Goal: Information Seeking & Learning: Check status

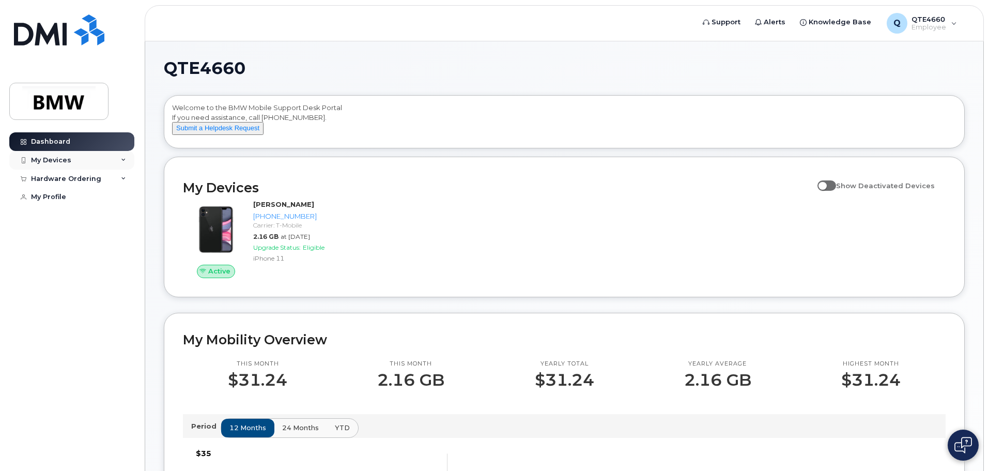
click at [92, 164] on div "My Devices" at bounding box center [71, 160] width 125 height 19
click at [64, 163] on div "My Devices" at bounding box center [51, 160] width 40 height 8
click at [64, 160] on div "My Devices" at bounding box center [51, 160] width 40 height 8
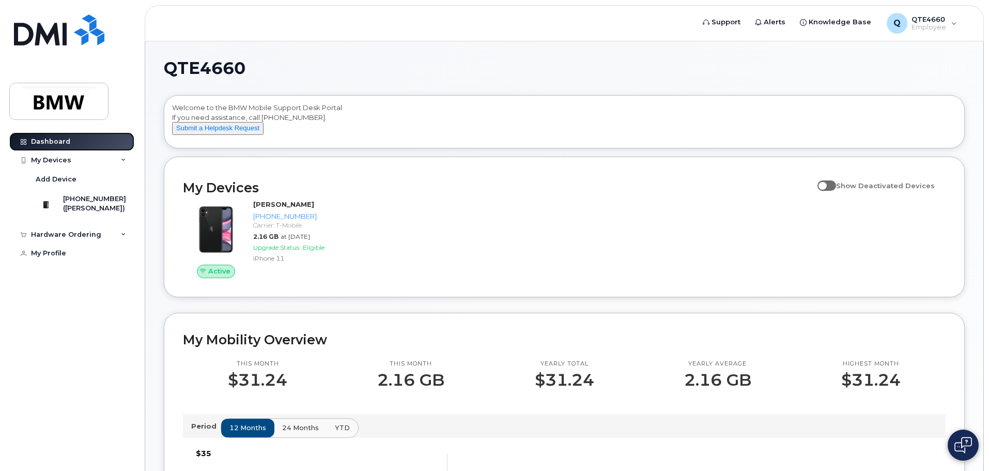
click at [73, 146] on link "Dashboard" at bounding box center [71, 141] width 125 height 19
click at [51, 145] on div "Dashboard" at bounding box center [50, 141] width 39 height 8
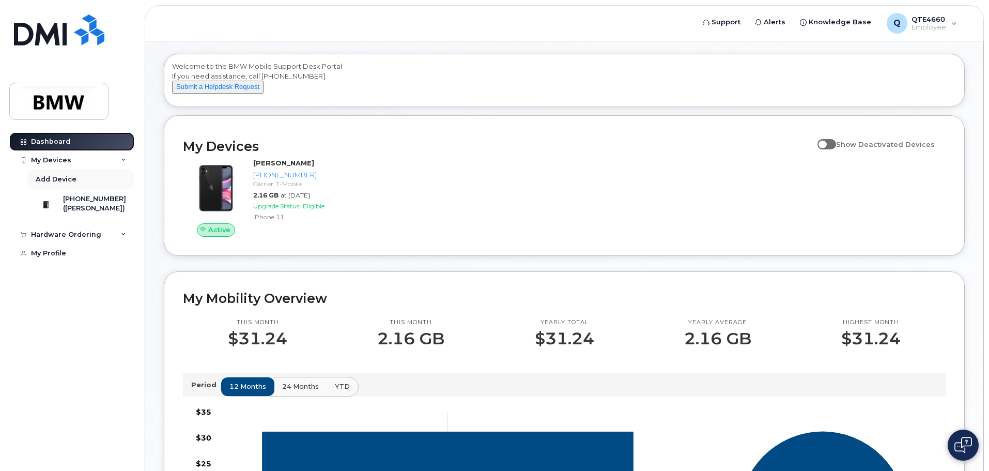
scroll to position [194, 0]
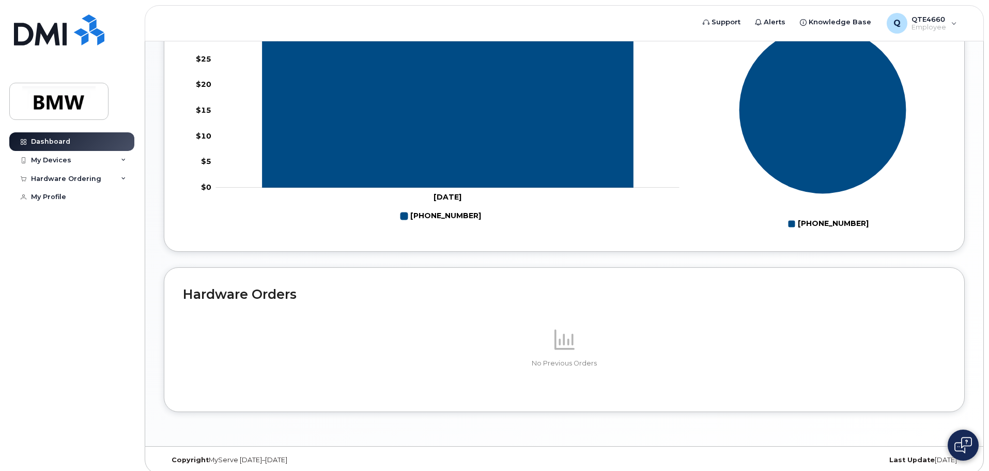
scroll to position [463, 0]
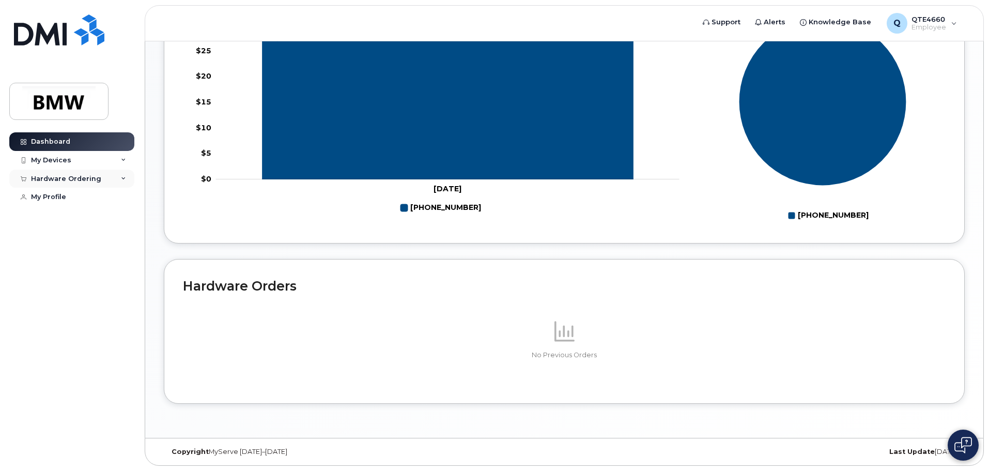
drag, startPoint x: 106, startPoint y: 183, endPoint x: 101, endPoint y: 183, distance: 5.7
click at [104, 183] on div "Hardware Ordering" at bounding box center [71, 178] width 125 height 19
click at [71, 214] on link "My Profile" at bounding box center [71, 216] width 125 height 19
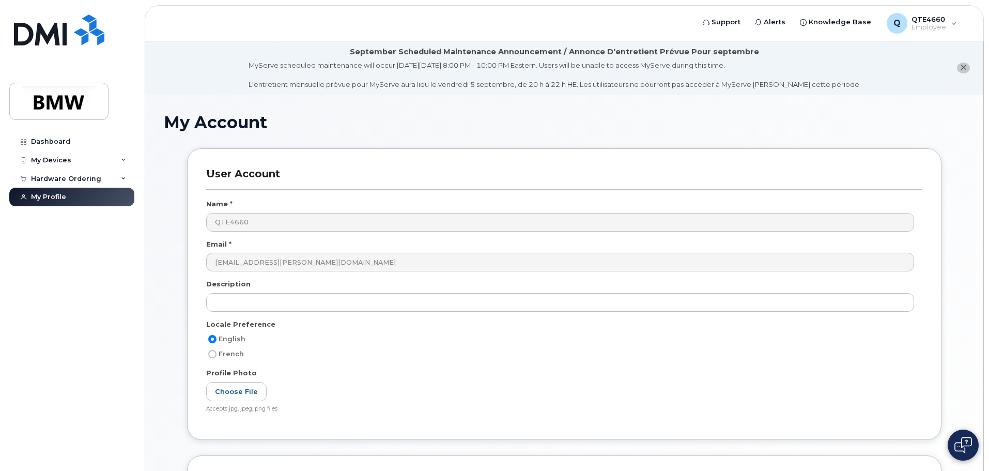
scroll to position [196, 0]
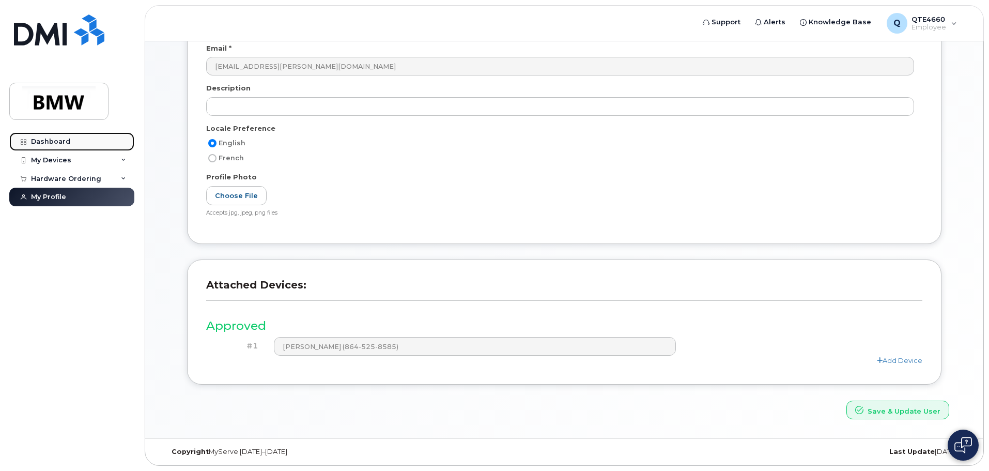
click at [80, 137] on link "Dashboard" at bounding box center [71, 141] width 125 height 19
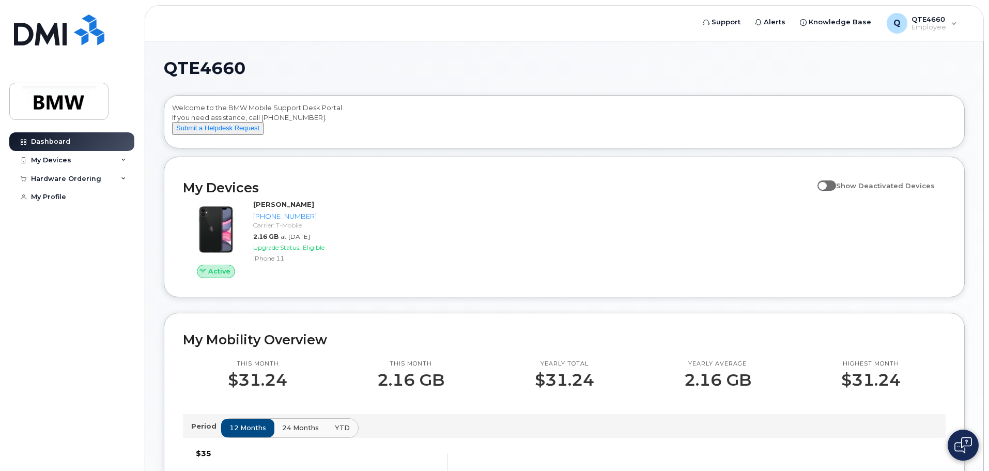
click at [153, 317] on div "QTE4660 Welcome to the BMW Mobile Support Desk Portal If you need assistance, c…" at bounding box center [564, 466] width 838 height 850
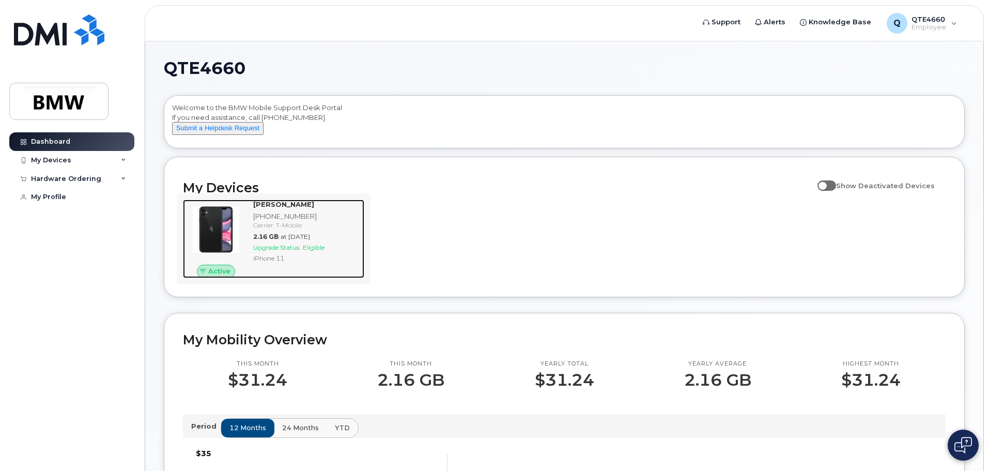
click at [206, 226] on img at bounding box center [216, 230] width 50 height 50
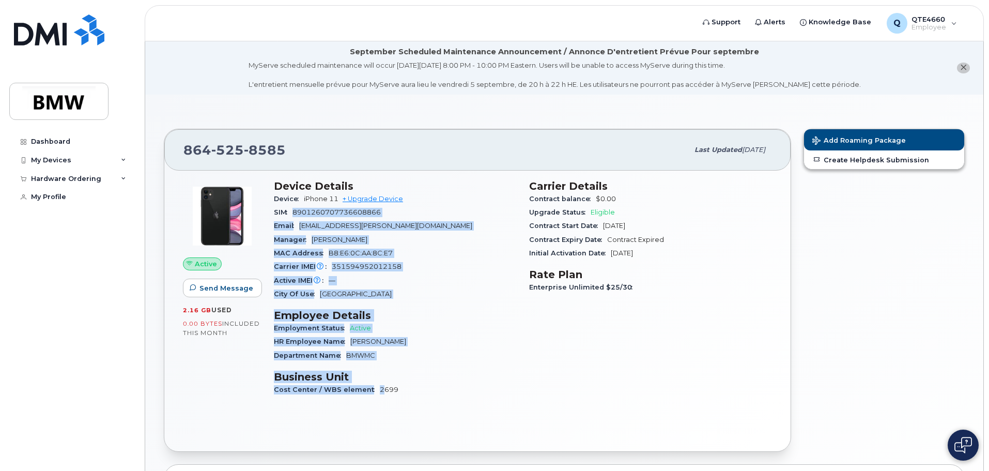
drag, startPoint x: 292, startPoint y: 209, endPoint x: 373, endPoint y: 392, distance: 199.9
click at [378, 393] on div "Device Details Device iPhone 11 + Upgrade Device SIM 8901260707736608866 Email …" at bounding box center [395, 292] width 255 height 237
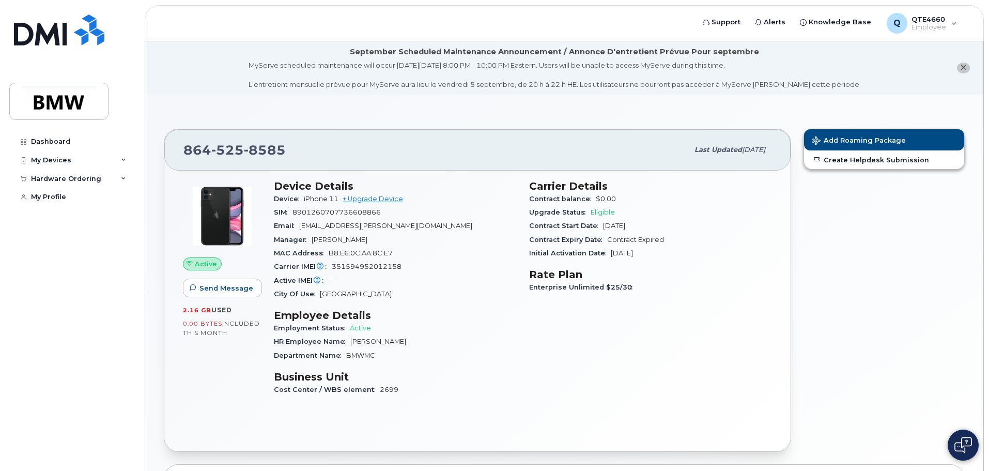
click at [157, 389] on div "864 525 8585 Last updated Aug 20, 2025 Active Send Message 2.16 GB  used 0.00 B…" at bounding box center [564, 352] width 838 height 514
click at [50, 140] on div "Dashboard" at bounding box center [50, 141] width 39 height 8
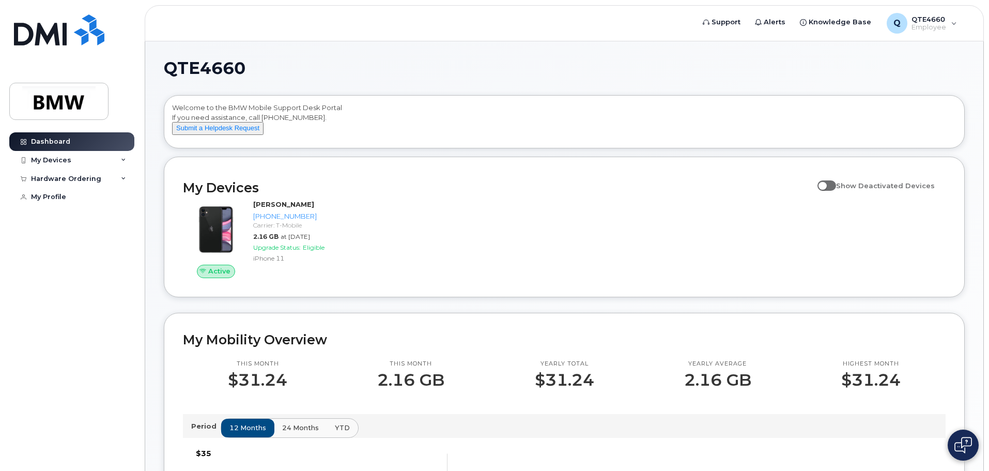
click at [958, 437] on img at bounding box center [963, 445] width 18 height 17
click at [959, 436] on button at bounding box center [963, 444] width 31 height 31
click at [955, 444] on img at bounding box center [963, 445] width 18 height 17
click at [955, 444] on button at bounding box center [963, 444] width 31 height 31
click at [955, 444] on img at bounding box center [963, 445] width 18 height 17
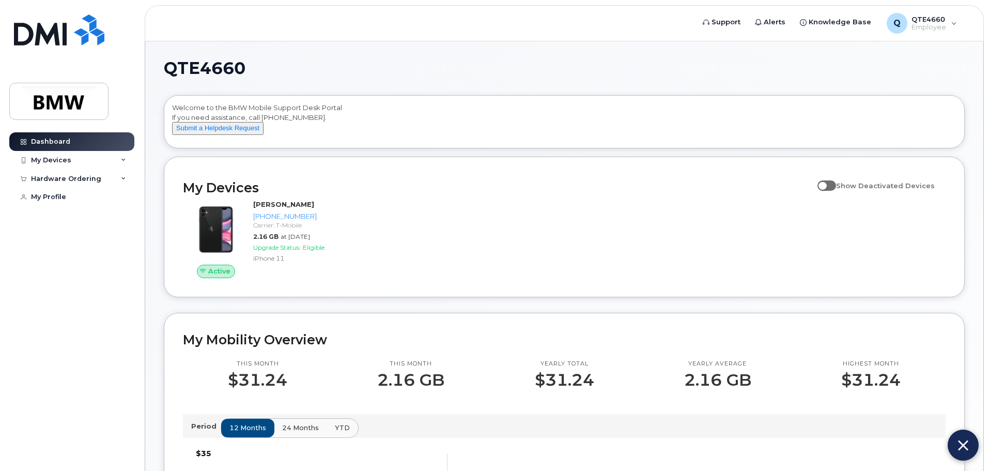
click at [955, 444] on button at bounding box center [963, 444] width 31 height 31
click at [951, 437] on button at bounding box center [963, 444] width 31 height 31
click at [676, 225] on div "Active Keith Richardson 864-525-8585 Carrier: T-Mobile 2.16 GB at Aug 01, 2025 …" at bounding box center [564, 238] width 775 height 91
click at [967, 436] on button at bounding box center [963, 444] width 31 height 31
drag, startPoint x: 98, startPoint y: 146, endPoint x: 152, endPoint y: 140, distance: 54.6
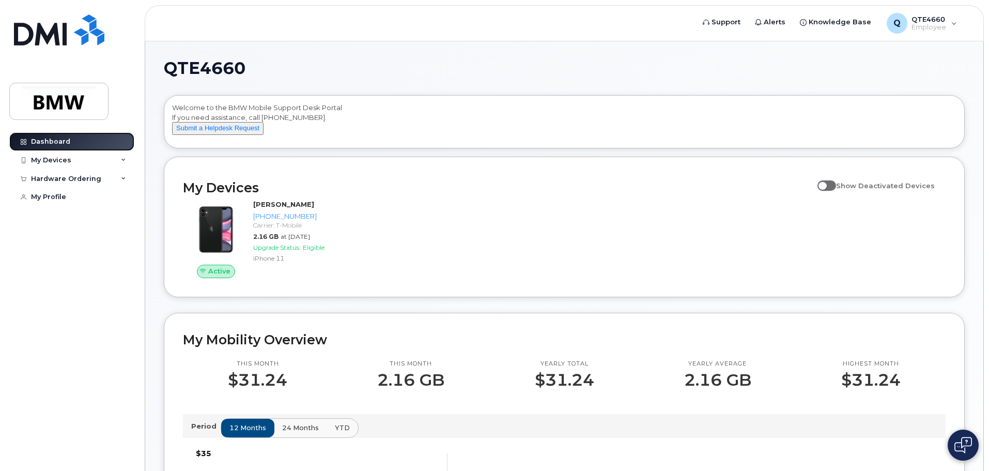
click at [98, 146] on link "Dashboard" at bounding box center [71, 141] width 125 height 19
